Goal: Contribute content: Contribute content

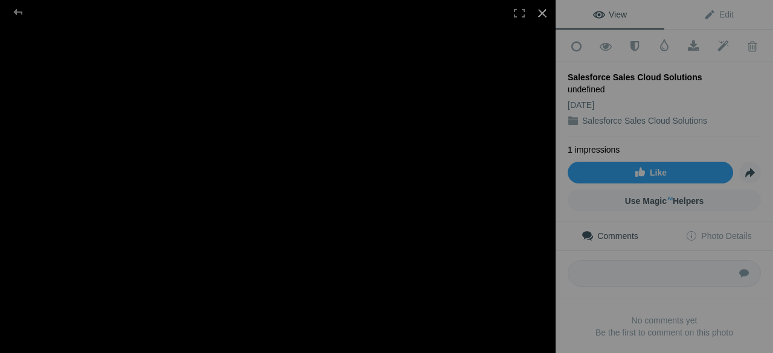
click at [542, 13] on div at bounding box center [542, 13] width 27 height 27
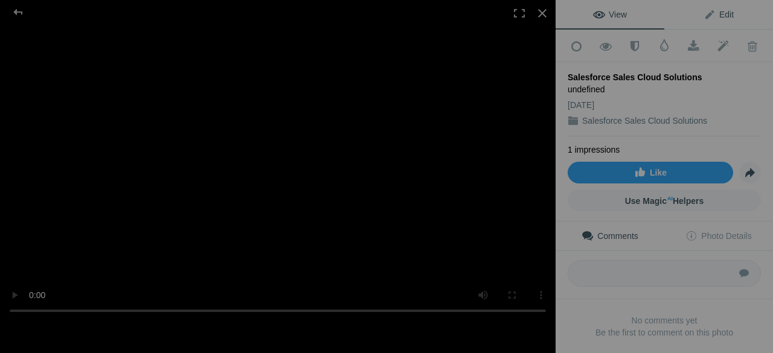
drag, startPoint x: 717, startPoint y: 19, endPoint x: 709, endPoint y: 19, distance: 7.8
click at [717, 19] on span "Edit" at bounding box center [718, 15] width 30 height 10
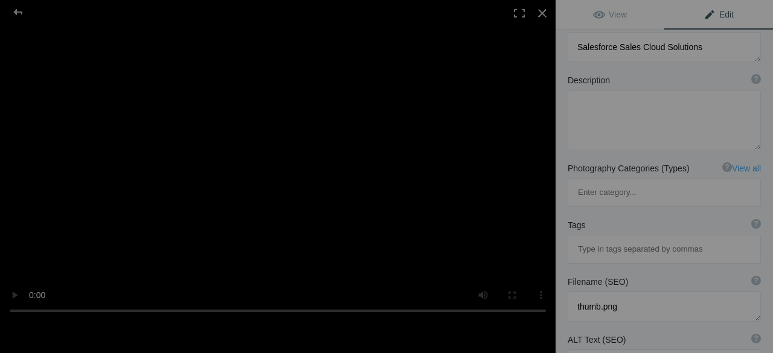
scroll to position [121, 0]
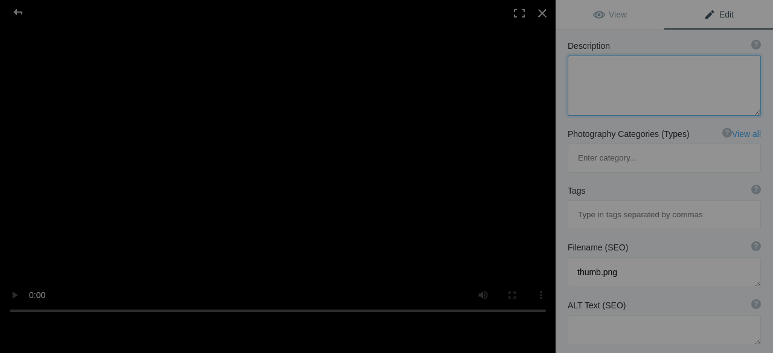
click at [583, 70] on textarea at bounding box center [663, 86] width 193 height 60
click at [600, 71] on textarea at bounding box center [663, 86] width 193 height 60
paste textarea "VALiNTRY360 delivers Salesforce Sales Cloud Solutions that transform how revenu…"
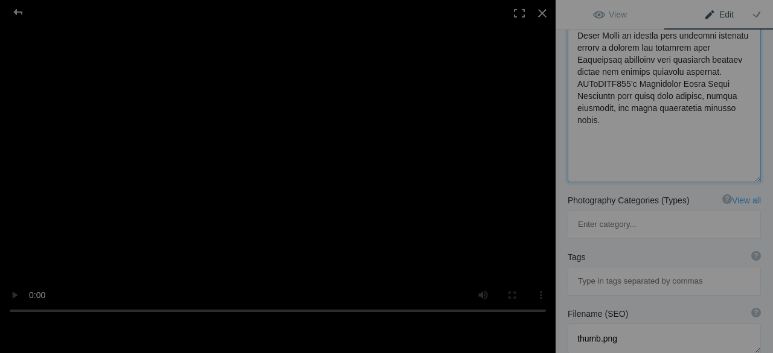
scroll to position [491, 0]
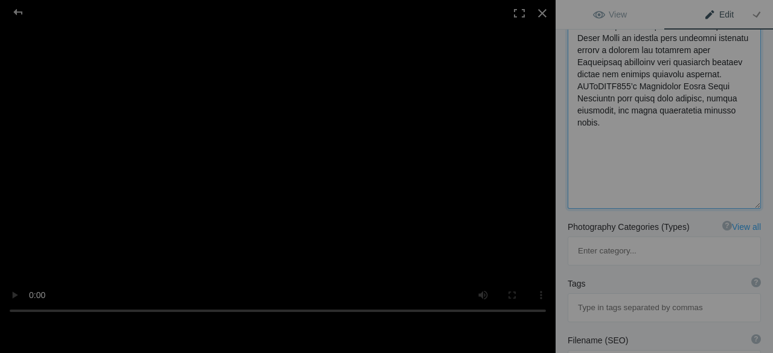
scroll to position [1, 0]
paste textarea "For more info Contact Us : [PHONE_NUMBER] or send mail : [EMAIL_ADDRESS][DOMAIN…"
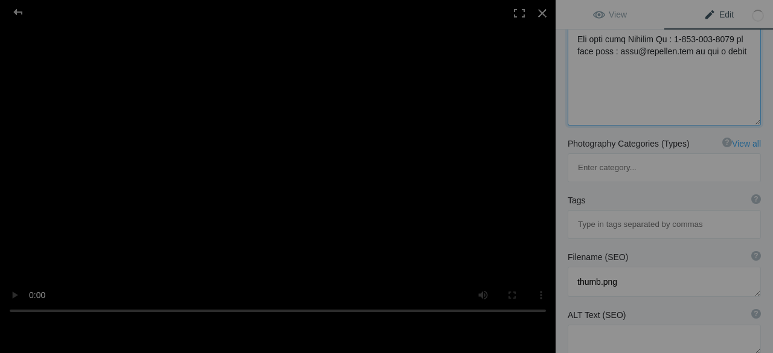
scroll to position [672, 0]
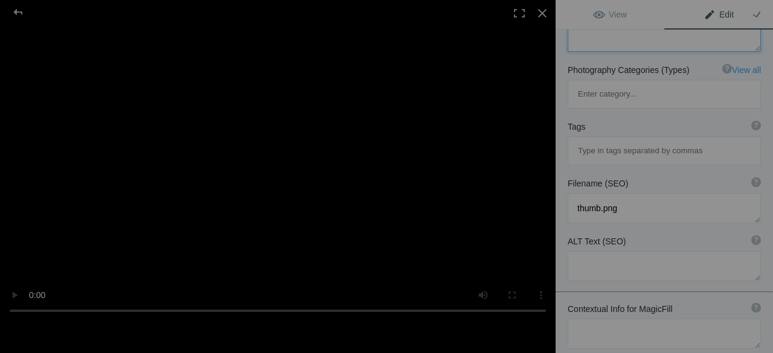
type textarea "VALiNTRY360 delivers Salesforce Sales Cloud Solutions that transform how revenu…"
click at [607, 140] on input at bounding box center [664, 151] width 180 height 22
paste input "#Salesforce Sales Cloud"
type input "#Salesforce Sales Cloud"
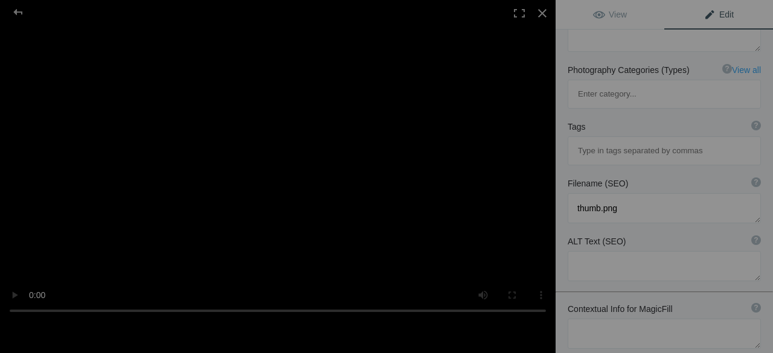
click at [592, 140] on input at bounding box center [664, 151] width 180 height 22
paste input "#Sales Cloud Solutions"
type input "#Sales Cloud Solutions"
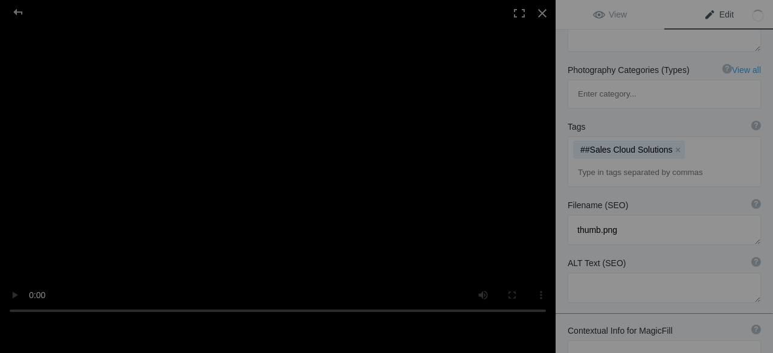
click at [595, 162] on input at bounding box center [664, 173] width 180 height 22
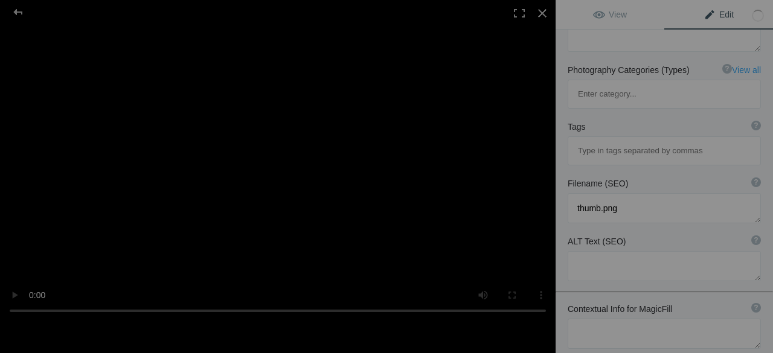
click at [596, 140] on input at bounding box center [664, 151] width 180 height 22
paste input "#Sales Cloud Solutions"
click at [583, 140] on input "#Sales Cloud Solutions" at bounding box center [664, 151] width 180 height 22
type input "Sales Cloud Solutions"
click at [597, 171] on div "Filename (SEO) ? Choose a clear, descriptive filename that accurately represent…" at bounding box center [663, 200] width 217 height 58
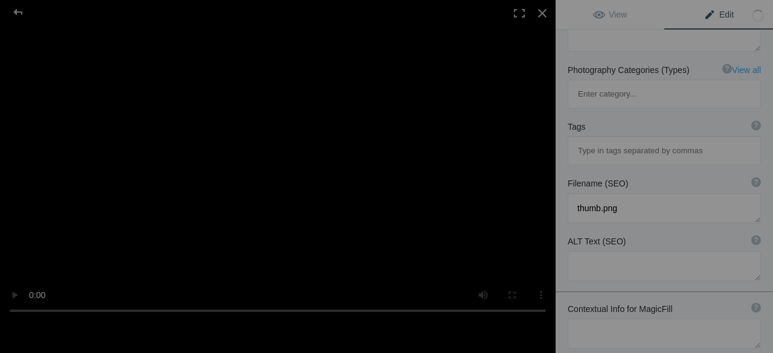
click at [596, 140] on input at bounding box center [664, 151] width 180 height 22
click at [602, 140] on input at bounding box center [664, 151] width 180 height 22
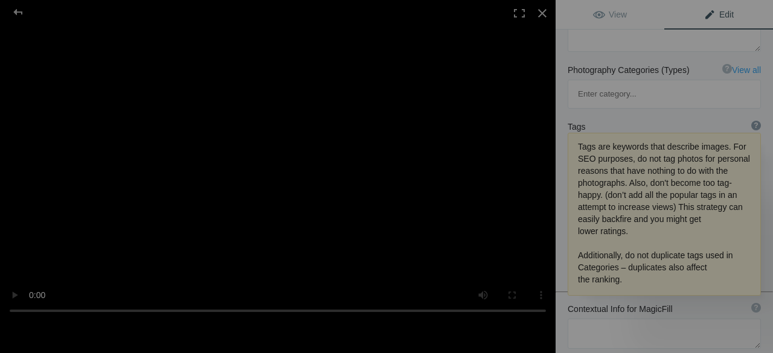
click at [751, 121] on div "?" at bounding box center [756, 126] width 10 height 10
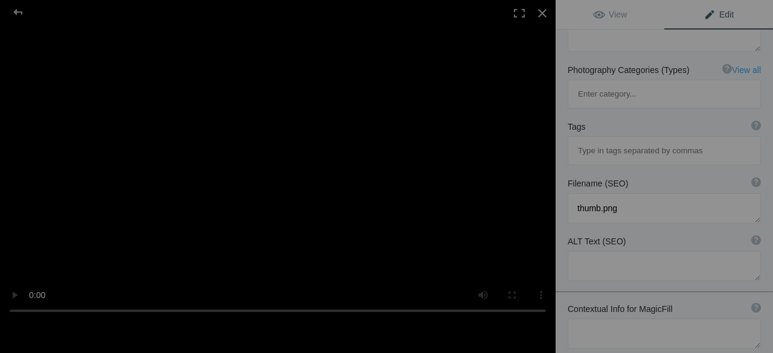
click at [633, 140] on input at bounding box center [664, 151] width 180 height 22
paste input "#Sales Cloud Solutions"
click at [583, 140] on input "#Sales Cloud Solutions" at bounding box center [664, 151] width 180 height 22
click at [652, 140] on input "Sales Cloud Solutions" at bounding box center [664, 151] width 180 height 22
type input "Sales Cloud Solution"
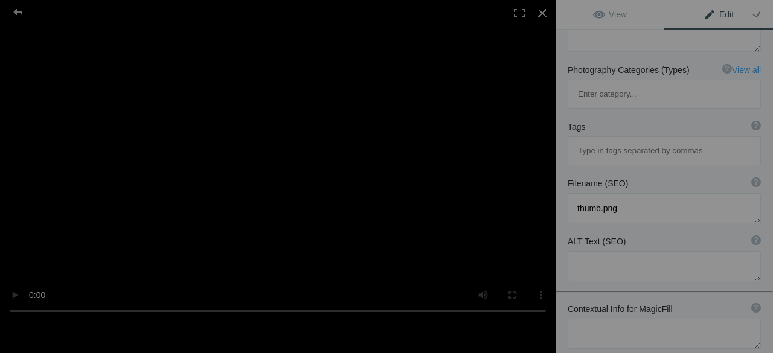
click at [604, 140] on input at bounding box center [664, 151] width 180 height 22
click at [611, 140] on input at bounding box center [664, 151] width 180 height 22
paste input "#Sales Cloud Solutions"
type input "#Sales Cloud Solutions"
click at [638, 140] on input at bounding box center [664, 151] width 180 height 22
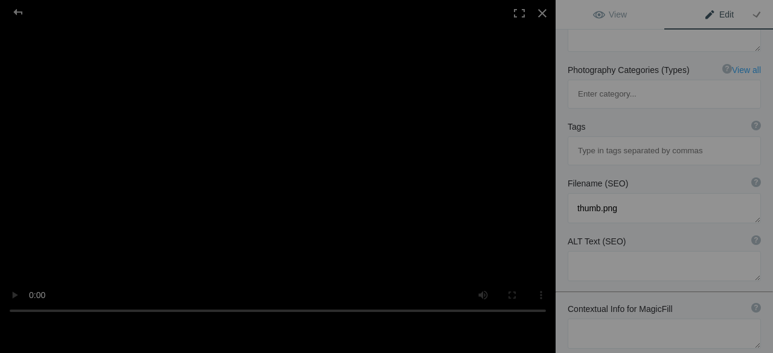
paste input "#Sales Cloud Solutions"
type input "#Sales Cloud Solutions"
click at [606, 140] on input at bounding box center [664, 151] width 180 height 22
paste input "#Sales Enablement"
type input "#Sales Enablement"
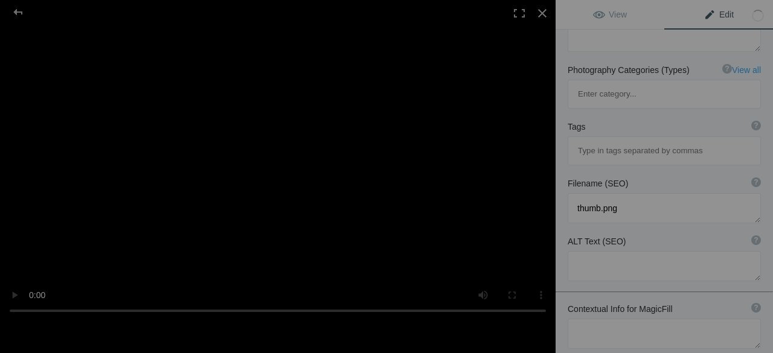
click at [605, 140] on input at bounding box center [664, 151] width 180 height 22
paste input "#Sales Enablement"
click at [583, 140] on input "#Sales Enablement" at bounding box center [664, 151] width 180 height 22
type input "Sales Enablement"
click at [621, 140] on input at bounding box center [664, 151] width 180 height 22
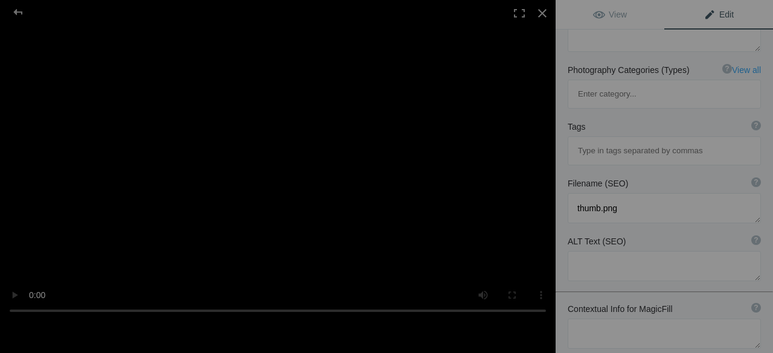
click at [599, 140] on input at bounding box center [664, 151] width 180 height 22
paste input "Salesforce"
type input "Salesforce"
click at [606, 140] on input at bounding box center [664, 151] width 180 height 22
paste input "Salesforce"
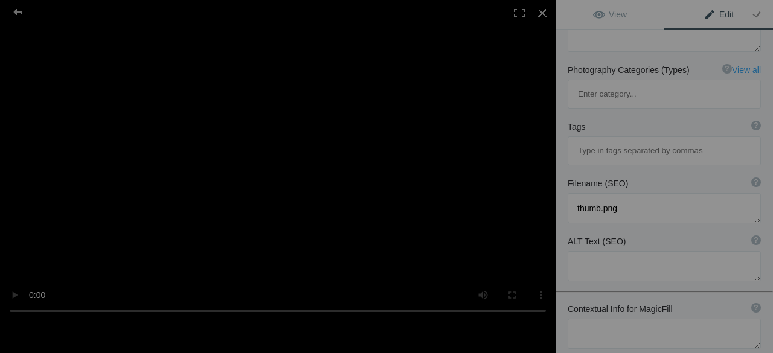
type input "Salesforce"
click at [634, 140] on input at bounding box center [664, 151] width 180 height 22
paste input "Salesforce"
type input "Salesforce"
click at [266, 158] on link at bounding box center [266, 158] width 0 height 0
